Goal: Transaction & Acquisition: Purchase product/service

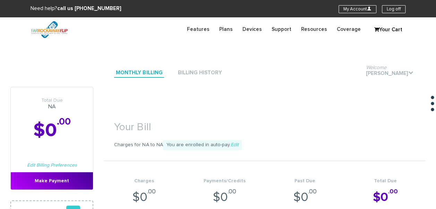
click at [391, 109] on section "Your Bill Charges for NA to NA You are enrolled in auto-pay. Edit Charges $0 .0…" at bounding box center [265, 166] width 322 height 158
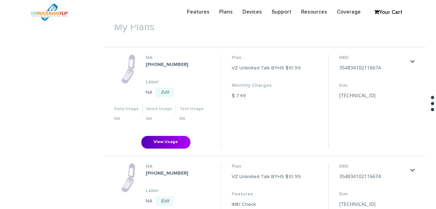
scroll to position [278, 0]
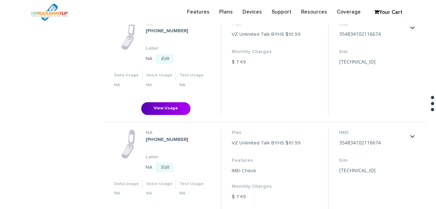
drag, startPoint x: 377, startPoint y: 35, endPoint x: 368, endPoint y: 41, distance: 11.0
click at [368, 41] on dl "IMEI [TECHNICAL_ID] Save Cancel Sim [TECHNICAL_ID] Save Cancel" at bounding box center [373, 43] width 69 height 47
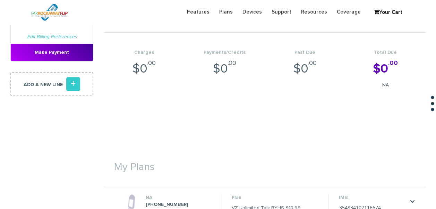
scroll to position [0, 0]
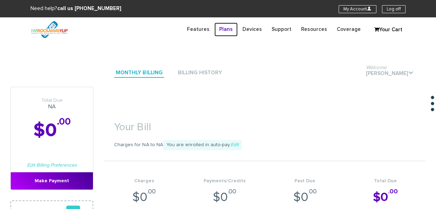
click at [234, 29] on link "Plans" at bounding box center [226, 30] width 23 height 14
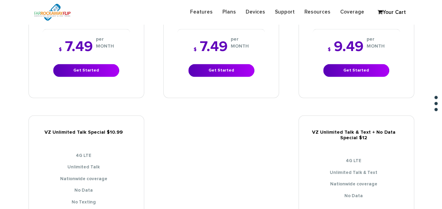
scroll to position [729, 0]
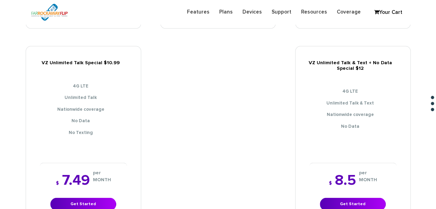
click at [67, 191] on div "$ 7.49 per MONTH Get Started" at bounding box center [83, 192] width 87 height 58
click at [77, 198] on link "Get Started" at bounding box center [83, 204] width 66 height 13
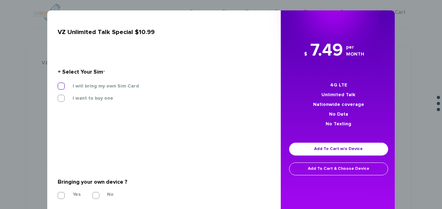
click at [103, 88] on label "I will bring my own Sim Card" at bounding box center [100, 86] width 77 height 6
click at [58, 84] on input "I will bring my own Sim Card" at bounding box center [58, 84] width 0 height 0
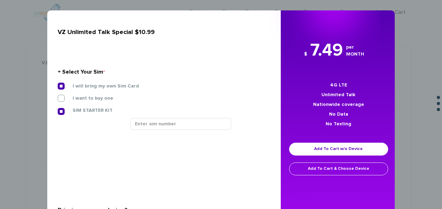
click at [176, 135] on div at bounding box center [197, 126] width 145 height 17
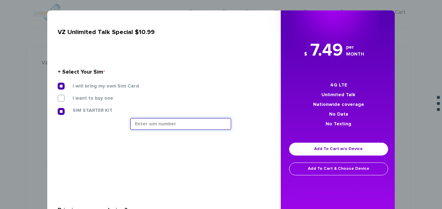
click at [178, 128] on input "text" at bounding box center [180, 124] width 101 height 12
paste input "89148000010413034349"
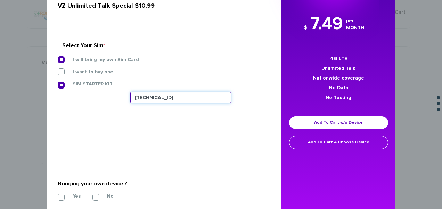
scroll to position [60, 0]
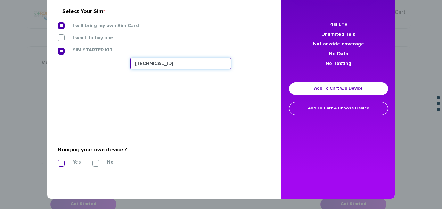
type input "89148000010413034349"
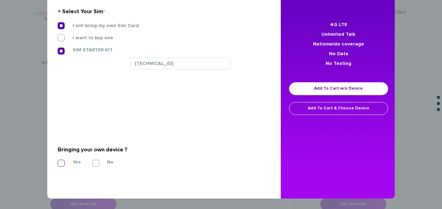
click at [64, 161] on label "Yes" at bounding box center [71, 162] width 18 height 6
click at [58, 161] on input "Yes" at bounding box center [58, 161] width 0 height 0
click at [62, 164] on label "Yes" at bounding box center [71, 162] width 18 height 6
click at [58, 161] on input "Yes" at bounding box center [58, 161] width 0 height 0
click at [58, 162] on div "Yes No" at bounding box center [161, 162] width 207 height 7
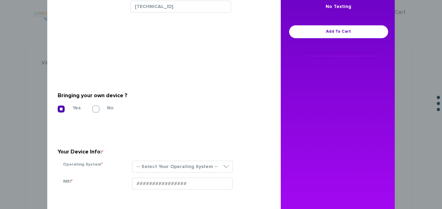
scroll to position [163, 0]
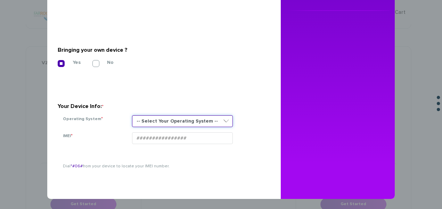
click at [182, 120] on select "-- Select Your Operating System -- ANDROID BLACKBERRY IOS NONE (BASIC PHONE) WI…" at bounding box center [182, 121] width 101 height 12
select select "NONE (BASIC PHONE)"
click at [132, 115] on select "-- Select Your Operating System -- ANDROID BLACKBERRY IOS NONE (BASIC PHONE) WI…" at bounding box center [182, 121] width 101 height 12
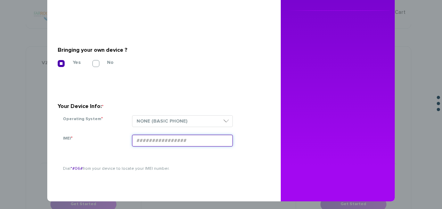
paste input "354834102116674"
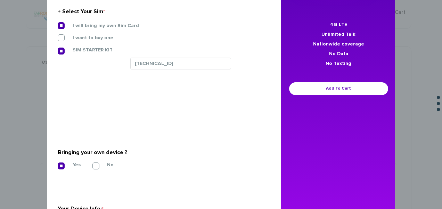
scroll to position [59, 0]
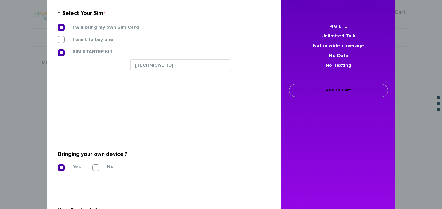
type input "354834102116674"
click at [347, 90] on link "Add To Cart" at bounding box center [338, 90] width 99 height 13
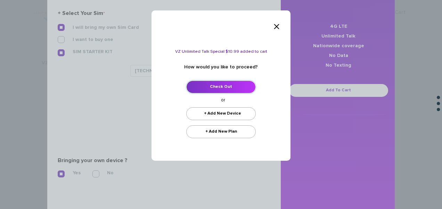
click at [226, 83] on link "Check Out" at bounding box center [220, 87] width 69 height 13
click at [218, 87] on link "Check Out" at bounding box center [220, 87] width 69 height 13
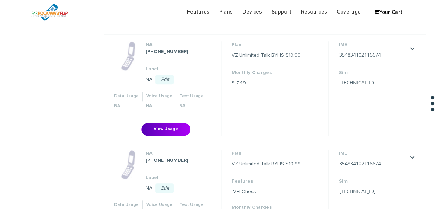
scroll to position [243, 0]
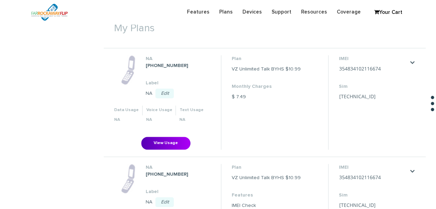
click at [368, 70] on li "IMEI 354834102116674 Save Cancel Sim 89148000010413034349 Save Cancel" at bounding box center [373, 102] width 91 height 94
drag, startPoint x: 338, startPoint y: 70, endPoint x: 334, endPoint y: 68, distance: 4.5
click at [334, 68] on li "IMEI 354834102116674 Save Cancel Sim 89148000010413034349 Save Cancel" at bounding box center [373, 102] width 91 height 94
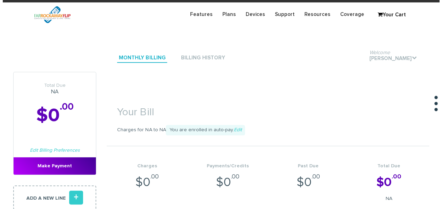
scroll to position [0, 0]
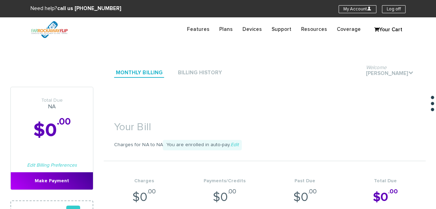
click at [386, 27] on link "Your Cart" at bounding box center [388, 30] width 35 height 10
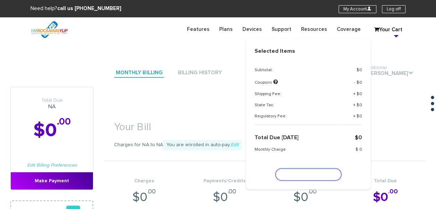
click at [315, 171] on link "Place Order" at bounding box center [309, 174] width 66 height 12
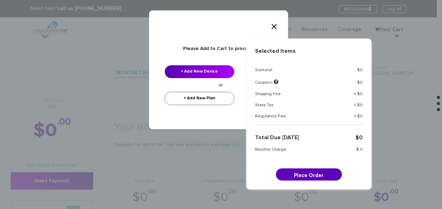
click at [214, 97] on link "+ Add New Plan" at bounding box center [199, 98] width 69 height 13
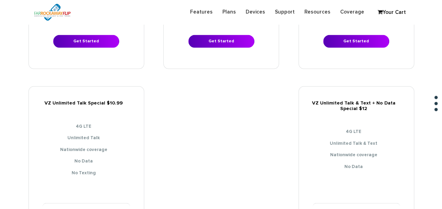
scroll to position [729, 0]
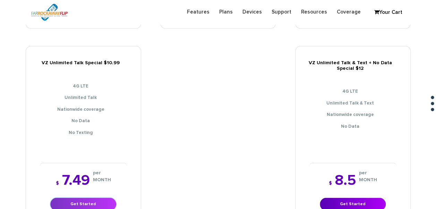
click at [94, 198] on link "Get Started" at bounding box center [83, 204] width 66 height 13
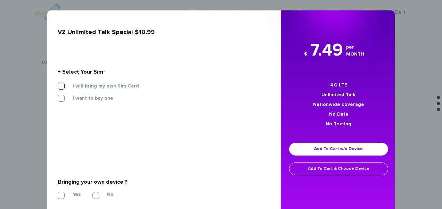
click at [89, 85] on label "I will bring my own Sim Card" at bounding box center [100, 86] width 77 height 6
click at [58, 84] on input "I will bring my own Sim Card" at bounding box center [58, 84] width 0 height 0
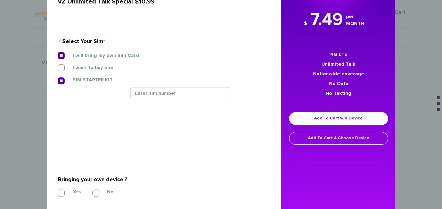
scroll to position [60, 0]
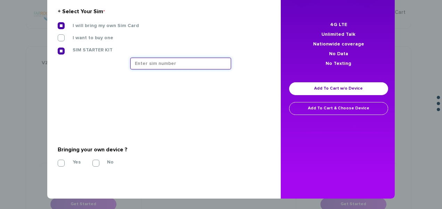
click at [184, 58] on input "text" at bounding box center [180, 64] width 101 height 12
drag, startPoint x: 188, startPoint y: 53, endPoint x: 175, endPoint y: 63, distance: 16.7
paste input "[TECHNICAL_ID]"
type input "[TECHNICAL_ID]"
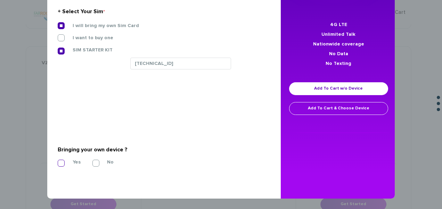
click at [68, 162] on label "Yes" at bounding box center [71, 162] width 18 height 6
click at [58, 161] on input "Yes" at bounding box center [58, 161] width 0 height 0
click at [62, 163] on label "Yes" at bounding box center [71, 162] width 18 height 6
click at [58, 161] on input "Yes" at bounding box center [58, 161] width 0 height 0
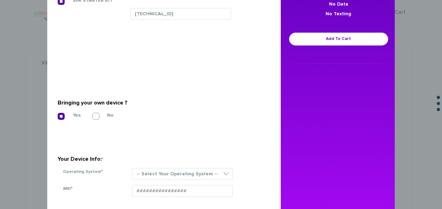
scroll to position [163, 0]
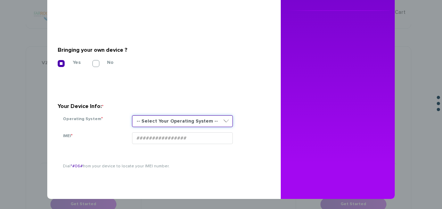
drag, startPoint x: 181, startPoint y: 119, endPoint x: 181, endPoint y: 125, distance: 5.6
click at [181, 119] on select "-- Select Your Operating System -- ANDROID BLACKBERRY IOS NONE (BASIC PHONE) WI…" at bounding box center [182, 121] width 101 height 12
select select "NONE (BASIC PHONE)"
click at [132, 115] on select "-- Select Your Operating System -- ANDROID BLACKBERRY IOS NONE (BASIC PHONE) WI…" at bounding box center [182, 121] width 101 height 12
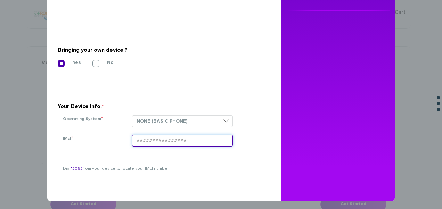
paste input "354834102116674"
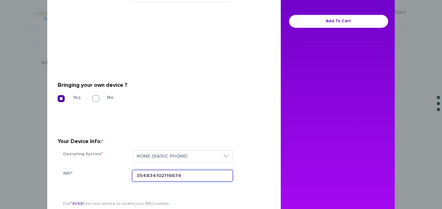
scroll to position [93, 0]
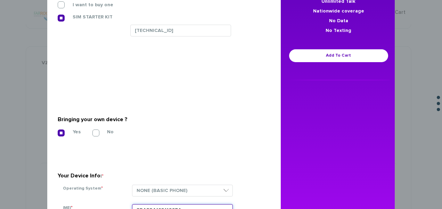
type input "354834102116674"
click at [314, 53] on link "Add To Cart" at bounding box center [338, 55] width 99 height 13
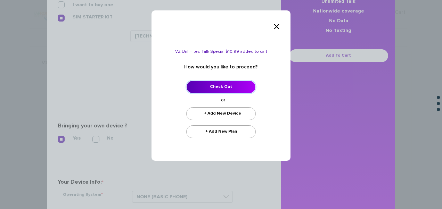
click at [242, 86] on link "Check Out" at bounding box center [220, 87] width 69 height 13
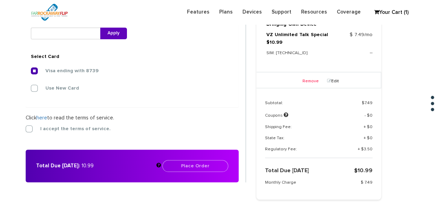
scroll to position [284, 0]
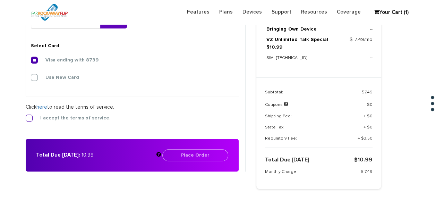
click at [32, 117] on label "I accept the terms of service." at bounding box center [70, 118] width 81 height 6
click at [26, 116] on input "I accept the terms of service." at bounding box center [26, 116] width 0 height 0
click at [201, 152] on button "Place Order" at bounding box center [195, 155] width 66 height 12
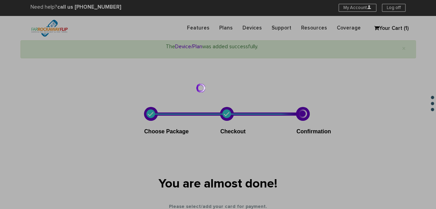
scroll to position [0, 0]
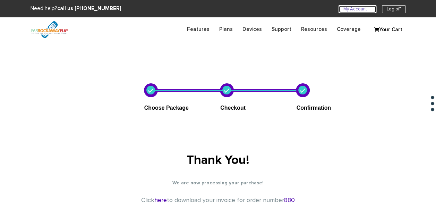
click at [343, 5] on link "My Account U" at bounding box center [358, 9] width 38 height 8
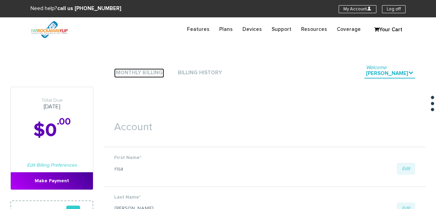
drag, startPoint x: 150, startPoint y: 74, endPoint x: 192, endPoint y: 96, distance: 48.1
click at [150, 74] on link "Monthly Billing" at bounding box center [139, 72] width 50 height 9
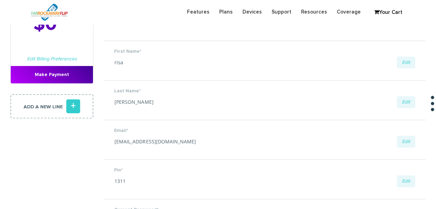
scroll to position [104, 0]
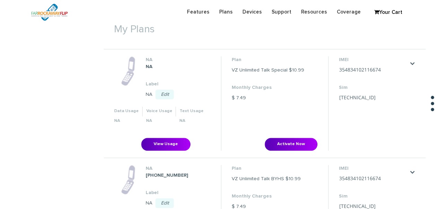
scroll to position [278, 0]
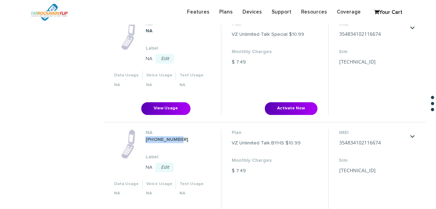
drag, startPoint x: 146, startPoint y: 139, endPoint x: 183, endPoint y: 138, distance: 36.1
click at [183, 138] on dd "[PHONE_NUMBER]" at bounding box center [178, 139] width 66 height 7
drag, startPoint x: 183, startPoint y: 138, endPoint x: 165, endPoint y: 137, distance: 17.4
copy strong "[PHONE_NUMBER]"
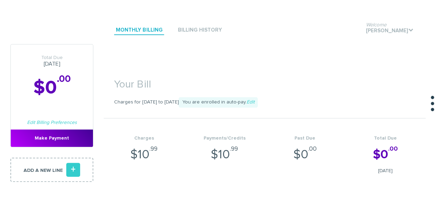
scroll to position [0, 0]
